Goal: Navigation & Orientation: Understand site structure

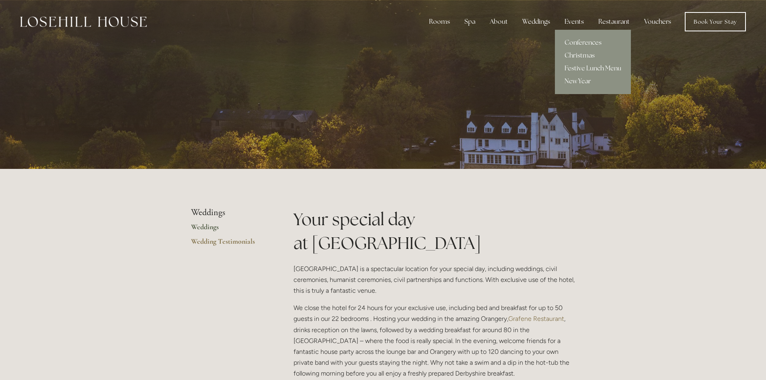
click at [573, 25] on div "Events" at bounding box center [574, 22] width 32 height 16
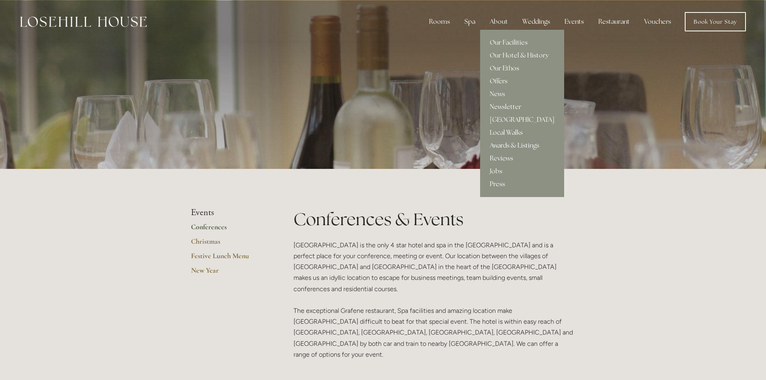
click at [495, 18] on div "About" at bounding box center [498, 22] width 31 height 16
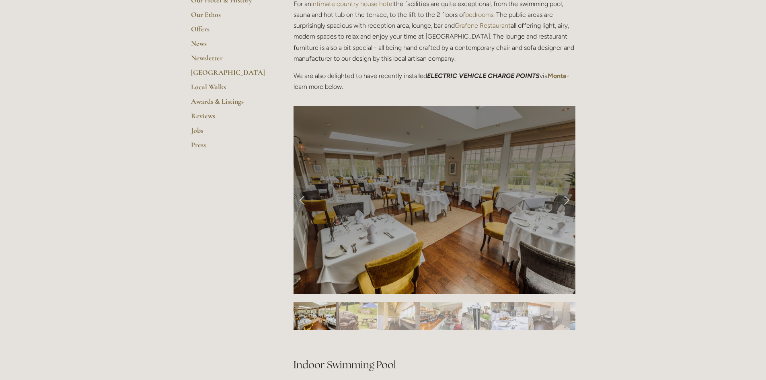
scroll to position [281, 0]
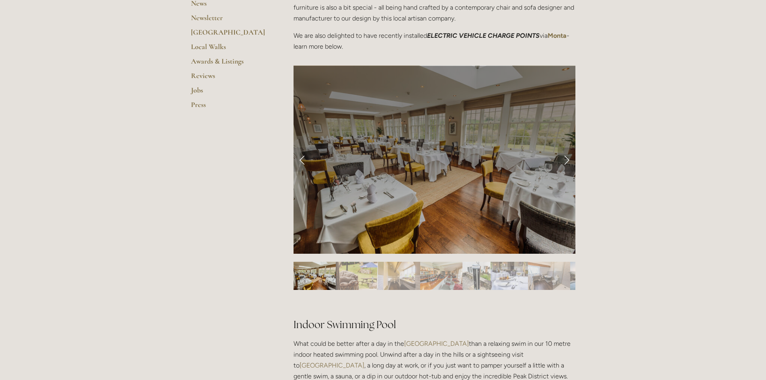
click at [563, 157] on link "Next Slide" at bounding box center [567, 160] width 18 height 24
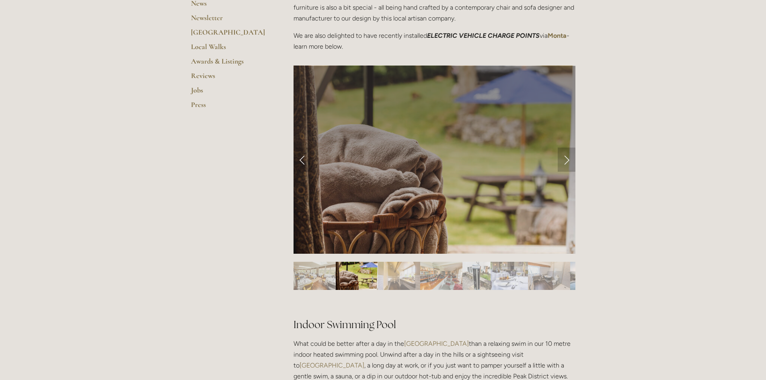
click at [563, 157] on link "Next Slide" at bounding box center [567, 160] width 18 height 24
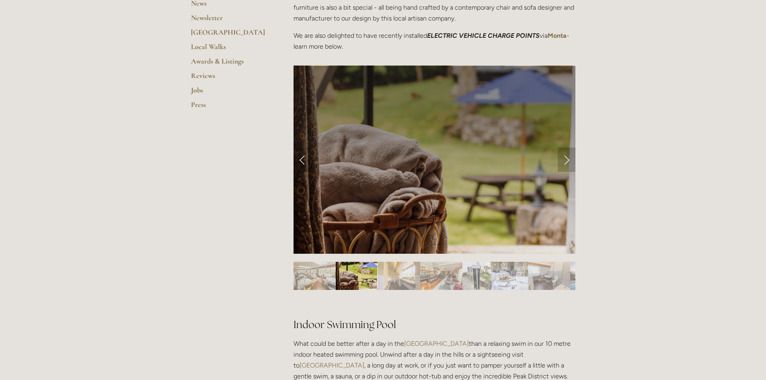
click at [563, 157] on link "Next Slide" at bounding box center [567, 160] width 18 height 24
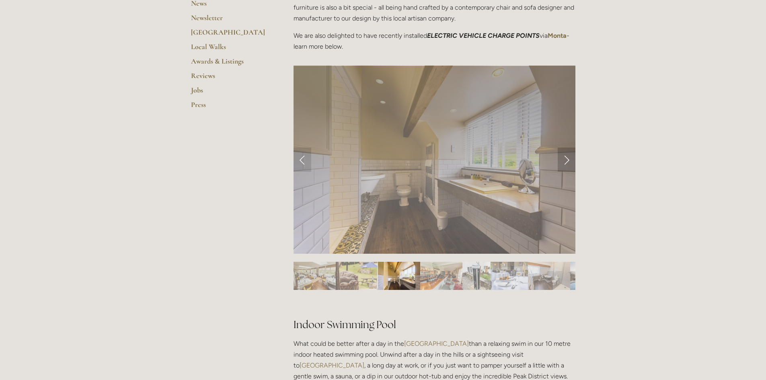
click at [566, 159] on link "Next Slide" at bounding box center [567, 160] width 18 height 24
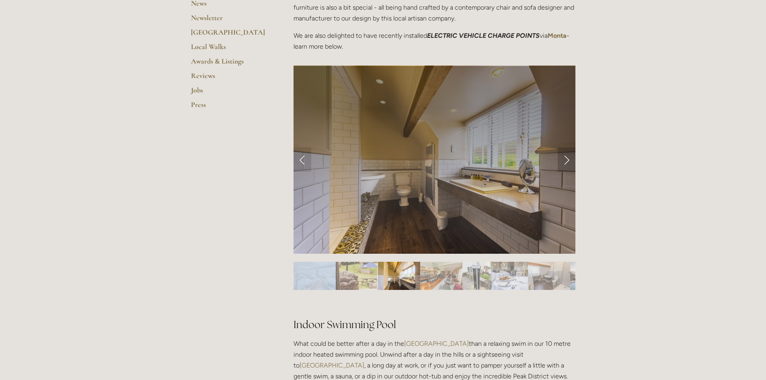
click at [566, 159] on link "Next Slide" at bounding box center [567, 160] width 18 height 24
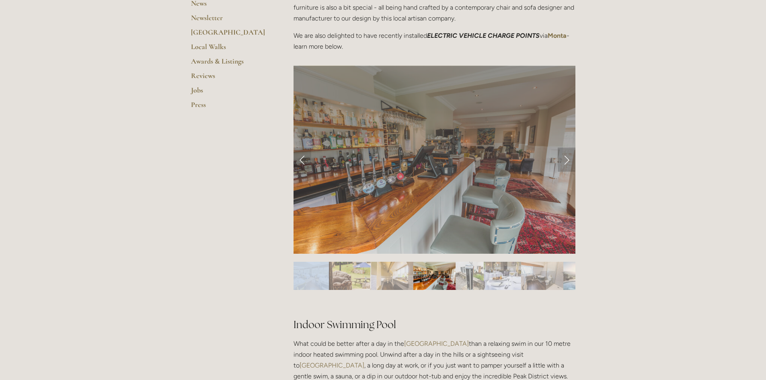
click at [566, 159] on link "Next Slide" at bounding box center [567, 160] width 18 height 24
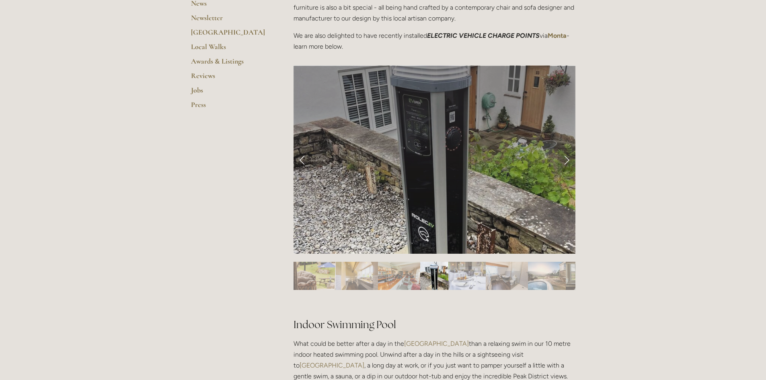
click at [566, 159] on link "Next Slide" at bounding box center [567, 160] width 18 height 24
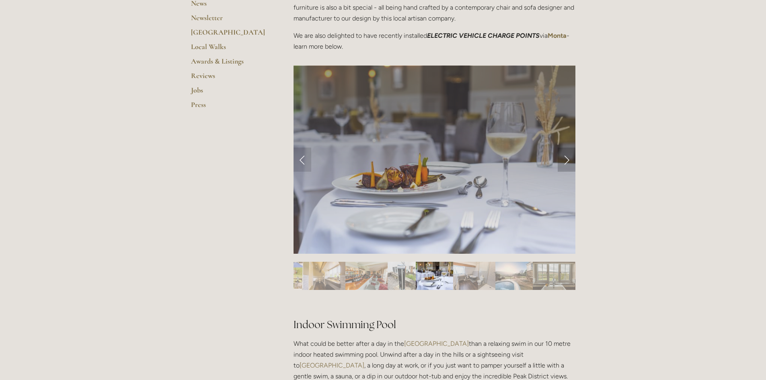
click at [566, 159] on link "Next Slide" at bounding box center [567, 160] width 18 height 24
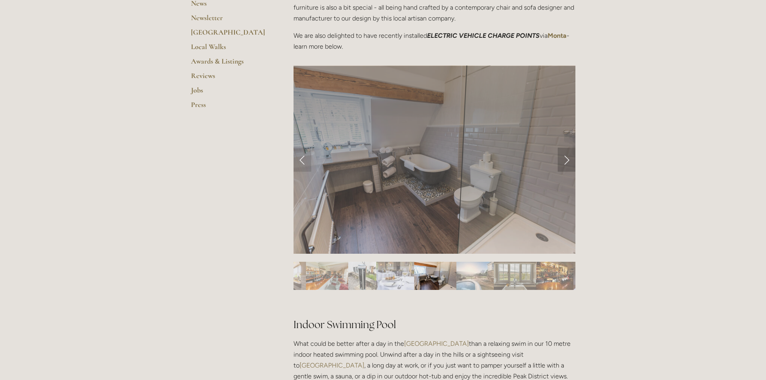
click at [566, 159] on link "Next Slide" at bounding box center [567, 160] width 18 height 24
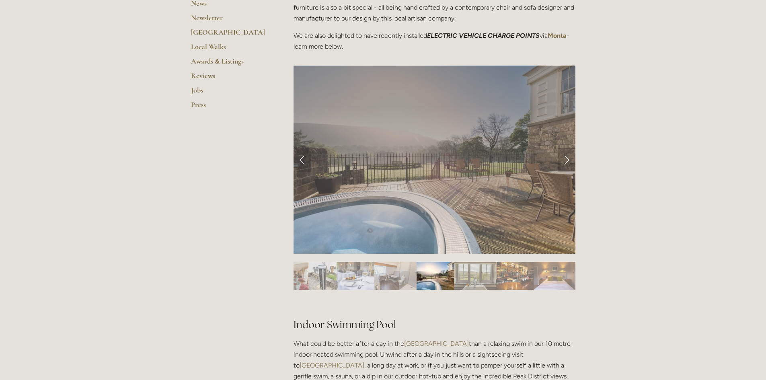
click at [566, 159] on link "Next Slide" at bounding box center [567, 160] width 18 height 24
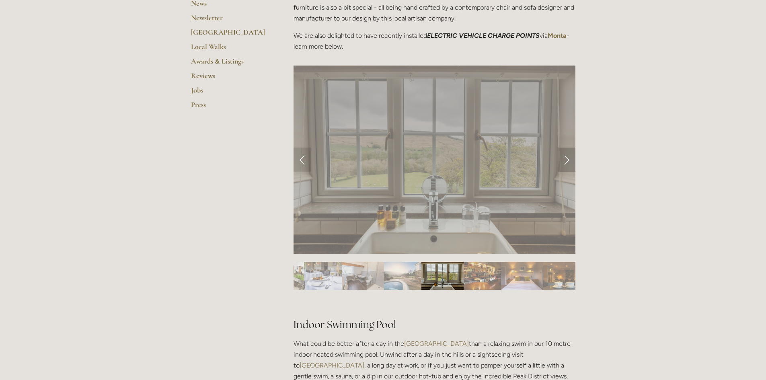
click at [566, 159] on link "Next Slide" at bounding box center [567, 160] width 18 height 24
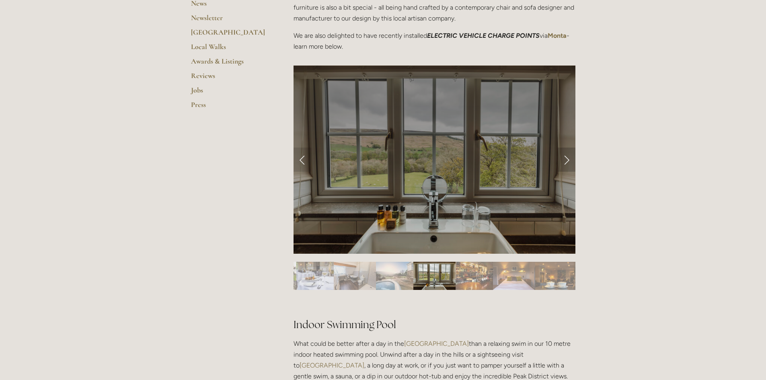
click at [566, 159] on link "Next Slide" at bounding box center [567, 160] width 18 height 24
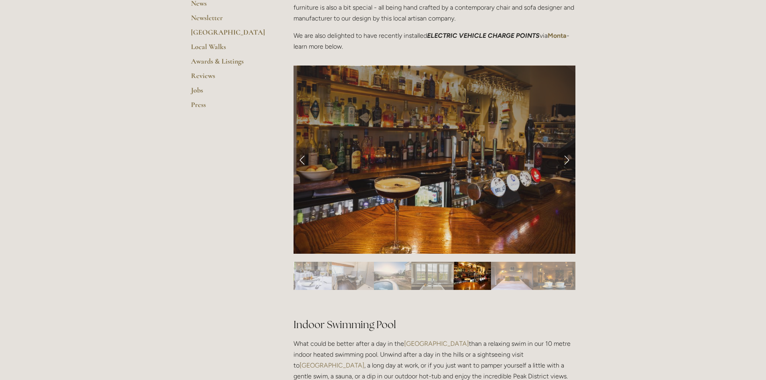
click at [566, 159] on link "Next Slide" at bounding box center [567, 160] width 18 height 24
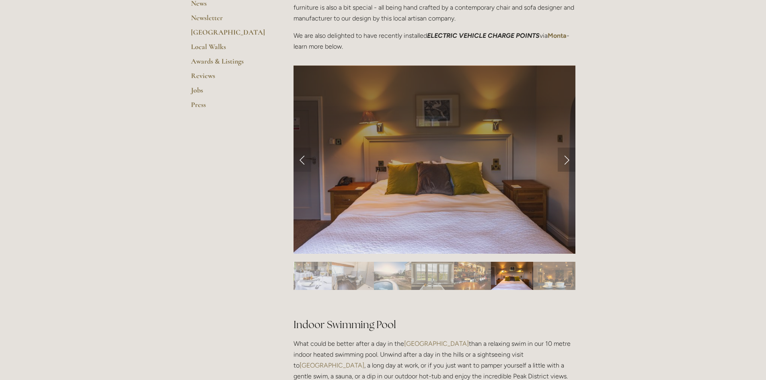
click at [566, 159] on link "Next Slide" at bounding box center [567, 160] width 18 height 24
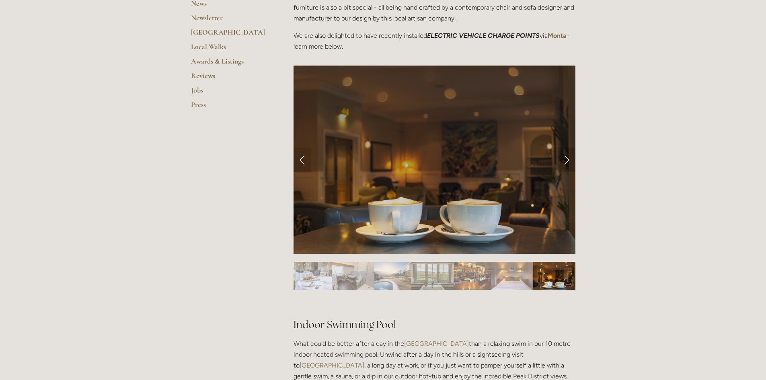
click at [566, 159] on link "Next Slide" at bounding box center [567, 160] width 18 height 24
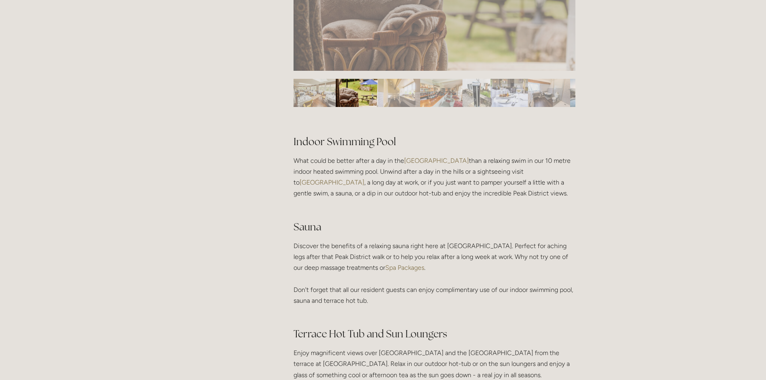
scroll to position [643, 0]
